Goal: Find specific page/section: Find specific page/section

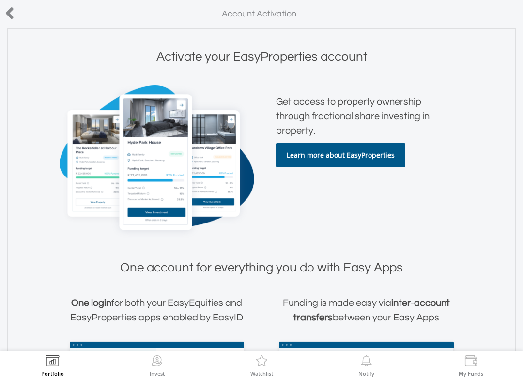
click at [13, 7] on icon at bounding box center [10, 13] width 10 height 19
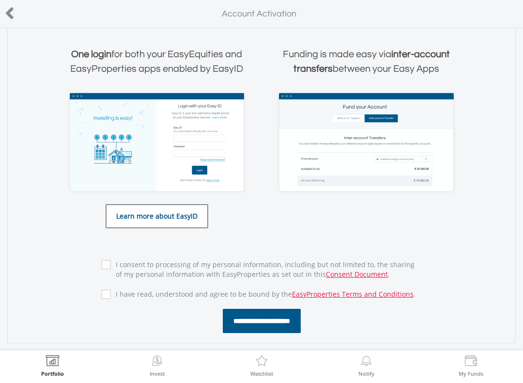
scroll to position [249, 0]
click at [144, 357] on div "Invest" at bounding box center [157, 365] width 105 height 30
click at [158, 359] on img at bounding box center [157, 362] width 15 height 14
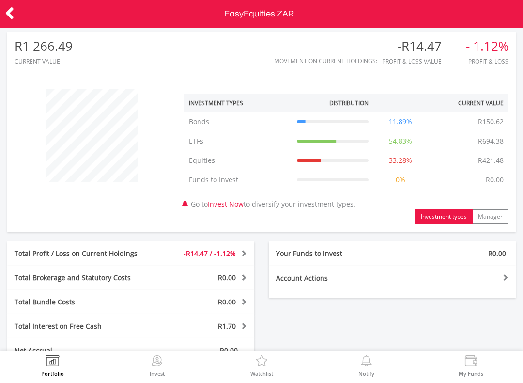
scroll to position [5, 0]
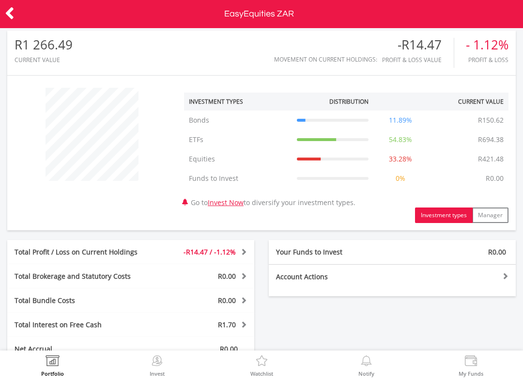
click at [31, 90] on div at bounding box center [92, 134] width 170 height 93
click at [45, 93] on div at bounding box center [92, 134] width 170 height 93
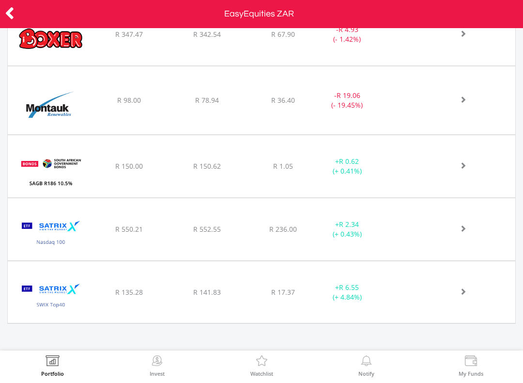
scroll to position [459, 0]
